Goal: Navigation & Orientation: Understand site structure

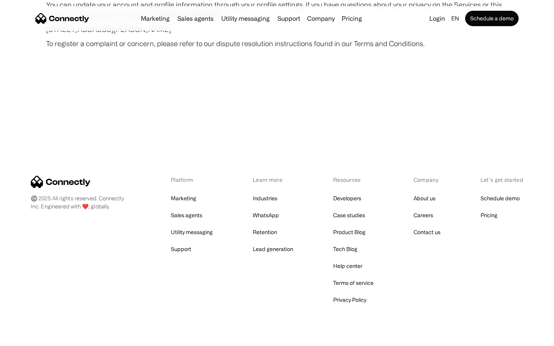
scroll to position [4481, 0]
